Goal: Task Accomplishment & Management: Manage account settings

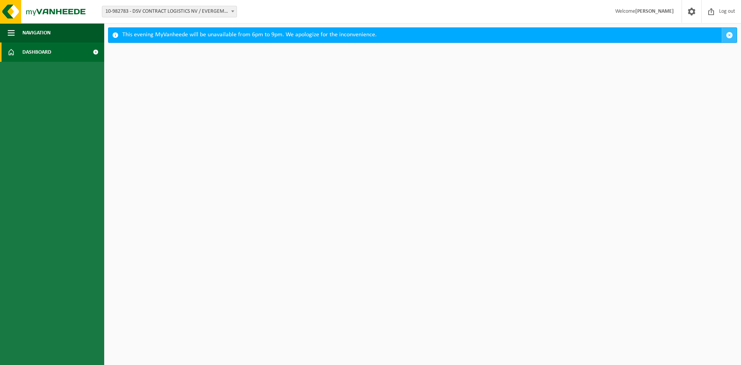
click at [730, 35] on span "button" at bounding box center [729, 35] width 7 height 7
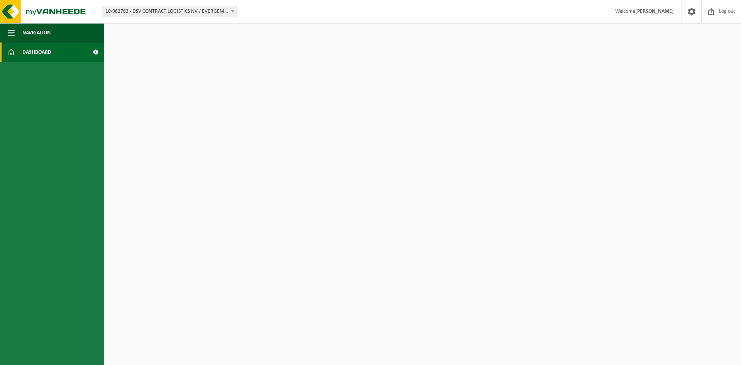
click at [134, 12] on span "10-982783 - DSV CONTRACT LOGISTICS NV / EVERGEM - EVERGEM" at bounding box center [169, 11] width 134 height 11
click at [62, 52] on link "Dashboard" at bounding box center [52, 51] width 104 height 19
click at [40, 30] on span "Navigation" at bounding box center [36, 32] width 28 height 19
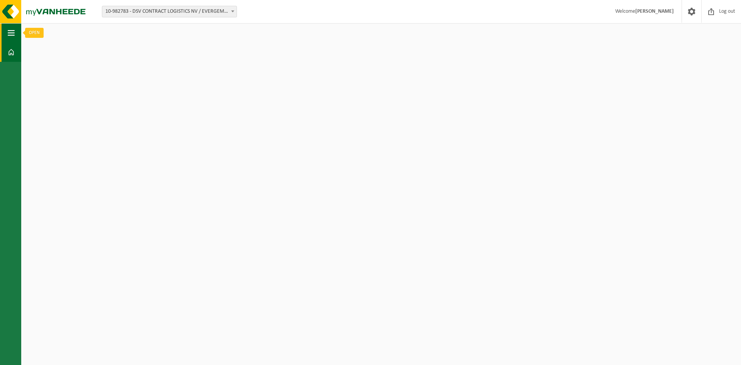
click at [14, 34] on button "Navigation" at bounding box center [10, 32] width 21 height 19
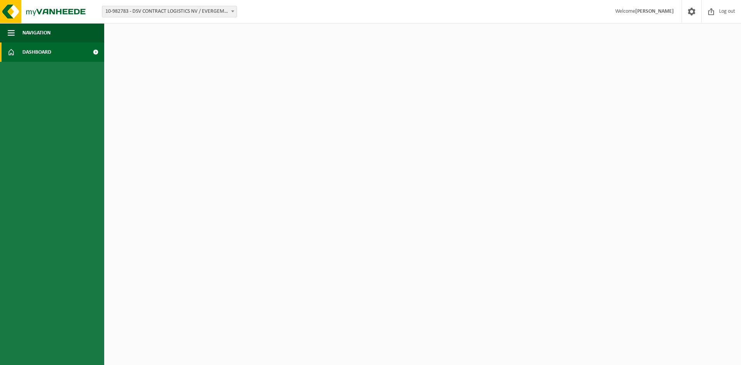
click at [41, 58] on span "Dashboard" at bounding box center [36, 51] width 29 height 19
click at [95, 52] on span at bounding box center [95, 51] width 17 height 19
click at [649, 8] on span "Welcome [PERSON_NAME]" at bounding box center [645, 11] width 74 height 23
click at [660, 10] on strong "[PERSON_NAME]" at bounding box center [654, 11] width 39 height 6
click at [695, 12] on span at bounding box center [692, 11] width 12 height 23
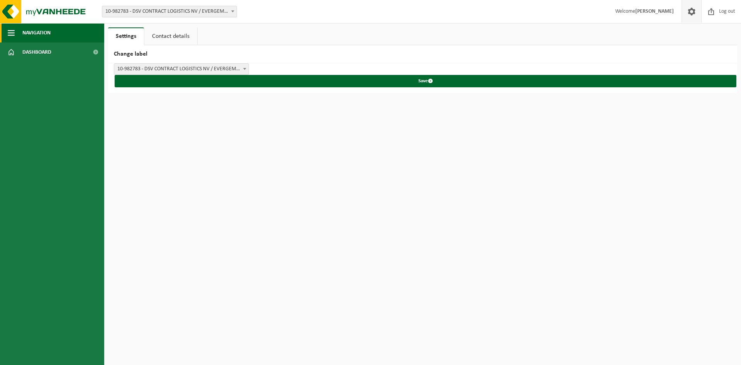
click at [58, 35] on button "Navigation" at bounding box center [52, 32] width 104 height 19
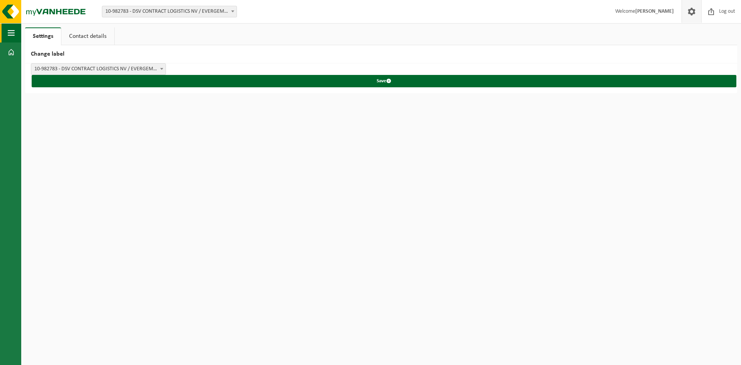
click at [17, 32] on button "Navigation" at bounding box center [10, 32] width 21 height 19
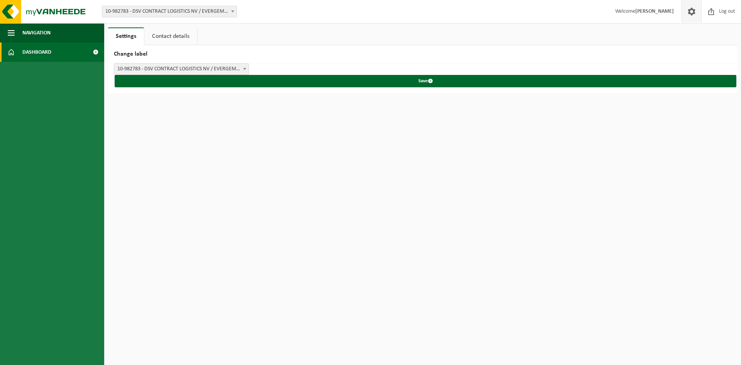
click at [24, 50] on span "Dashboard" at bounding box center [36, 51] width 29 height 19
